Goal: Task Accomplishment & Management: Manage account settings

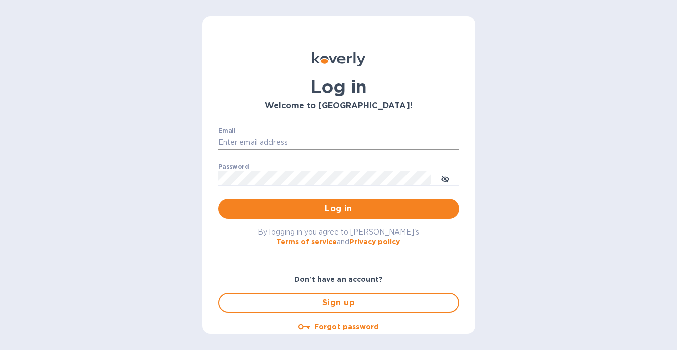
click at [331, 142] on input "Email" at bounding box center [338, 142] width 241 height 15
type input "[EMAIL_ADDRESS][DOMAIN_NAME]"
click at [325, 204] on span "Log in" at bounding box center [338, 209] width 225 height 12
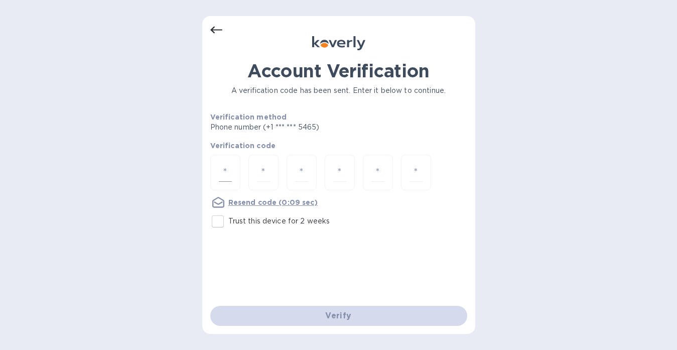
click at [228, 172] on input "number" at bounding box center [225, 172] width 13 height 19
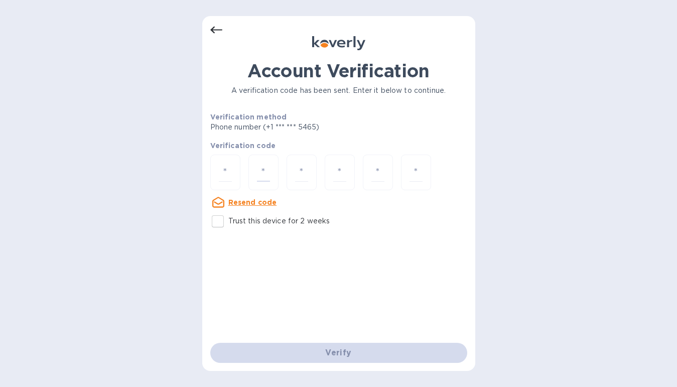
click at [257, 201] on u "Resend code" at bounding box center [252, 202] width 49 height 8
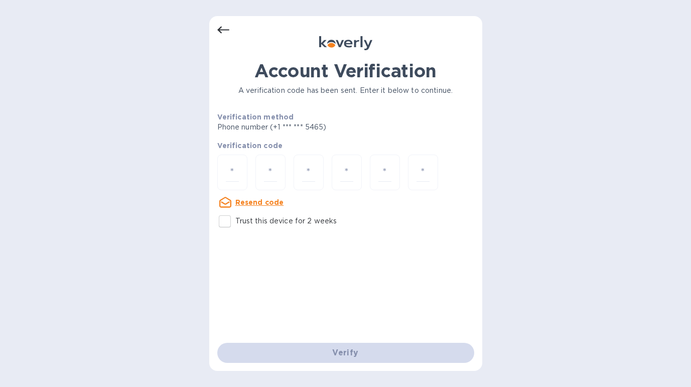
click at [223, 31] on icon at bounding box center [223, 30] width 12 height 12
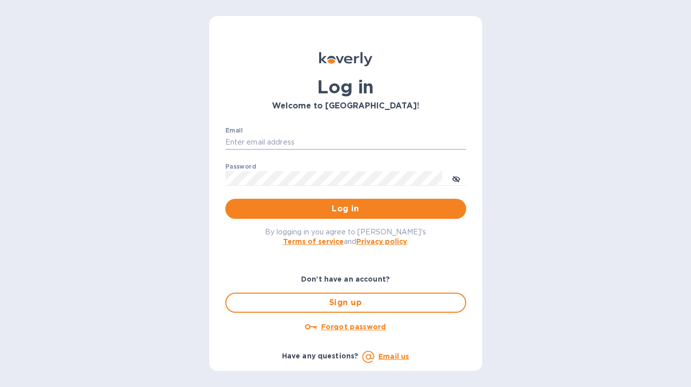
click at [254, 137] on input "Email" at bounding box center [345, 142] width 241 height 15
type input "w"
type input "[EMAIL_ADDRESS][DOMAIN_NAME]"
click at [308, 208] on span "Log in" at bounding box center [345, 209] width 225 height 12
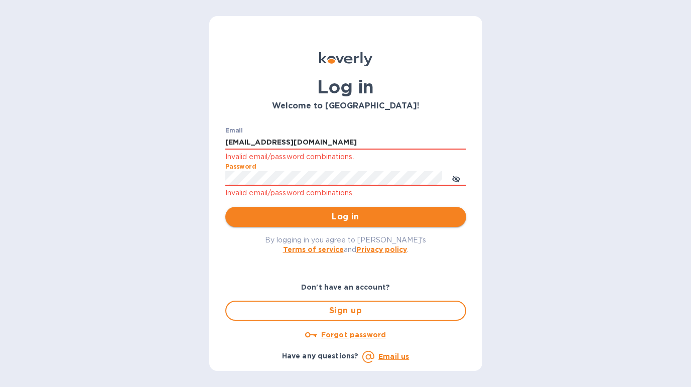
click at [321, 219] on span "Log in" at bounding box center [345, 217] width 225 height 12
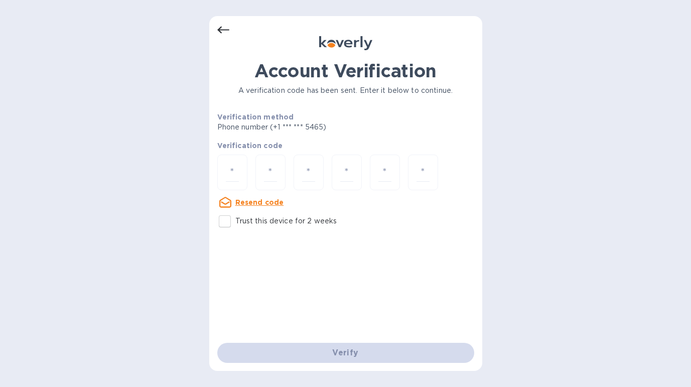
click at [223, 29] on icon at bounding box center [223, 30] width 12 height 12
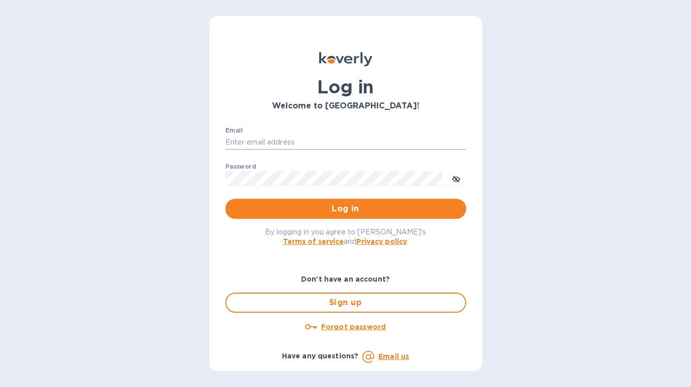
click at [293, 140] on input "Email" at bounding box center [345, 142] width 241 height 15
type input "w"
type input "[EMAIL_ADDRESS][DOMAIN_NAME]"
click at [301, 206] on span "Log in" at bounding box center [345, 209] width 225 height 12
